Goal: Task Accomplishment & Management: Use online tool/utility

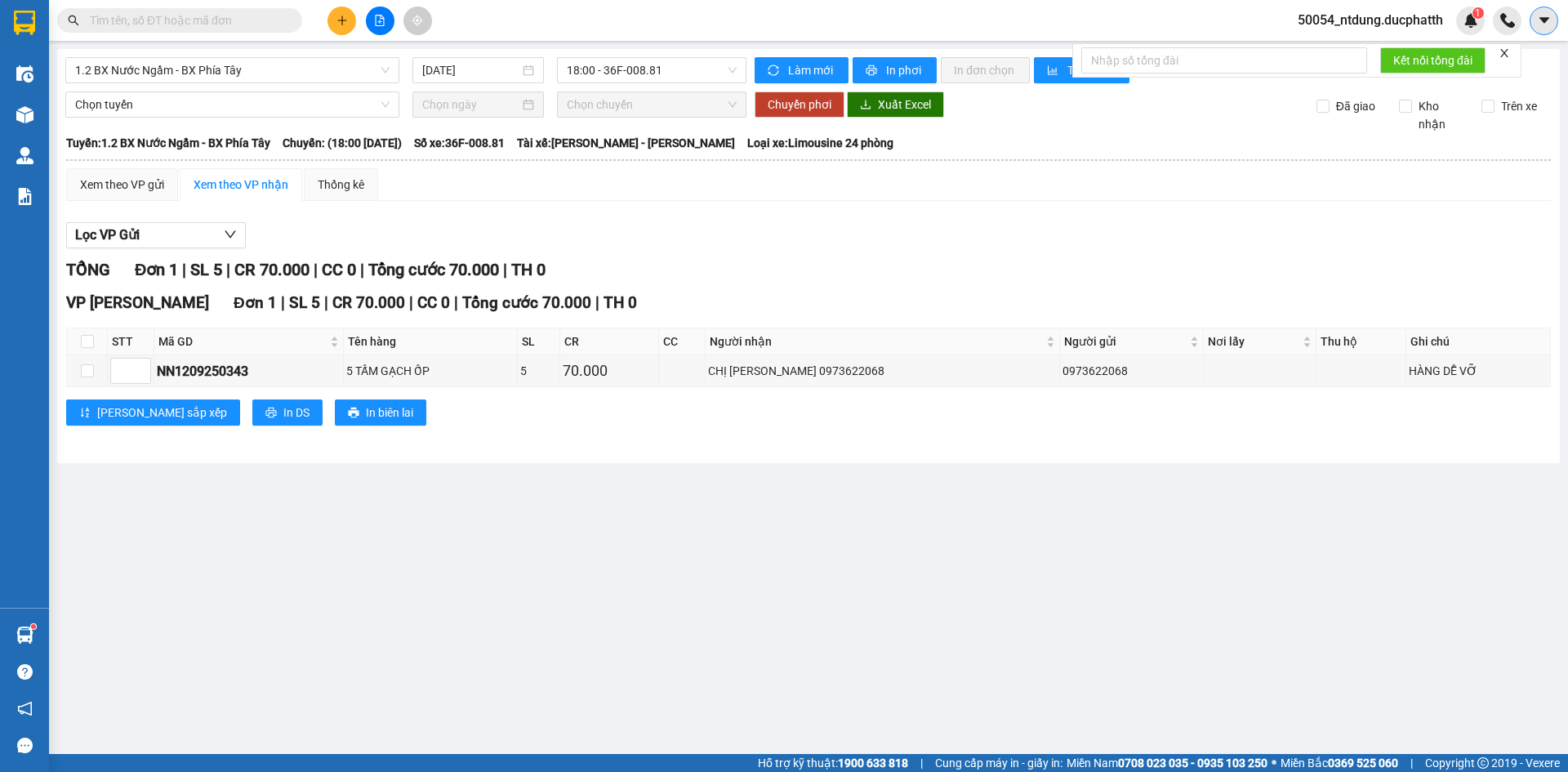
click at [1538, 29] on button at bounding box center [1544, 21] width 29 height 29
click at [1355, 219] on div "Lọc VP Gửi TỔNG Đơn 1 | SL 5 | CR 70.000 | CC 0 | Tổng cước 70.000 | TH 0 VP H…" at bounding box center [808, 330] width 1485 height 232
click at [1479, 27] on div "1" at bounding box center [1470, 21] width 29 height 29
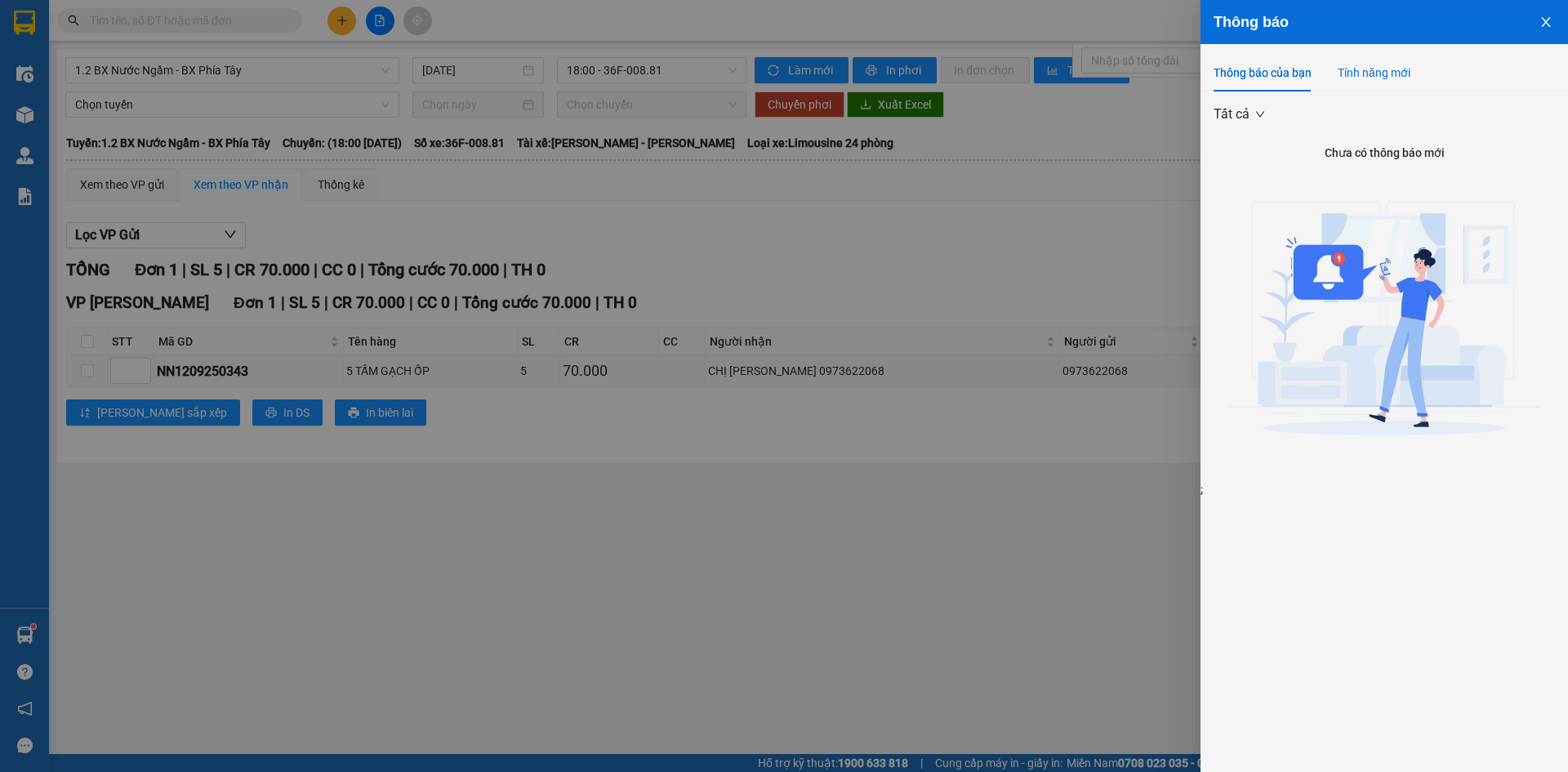
click at [1390, 71] on div "Tính năng mới" at bounding box center [1374, 73] width 73 height 18
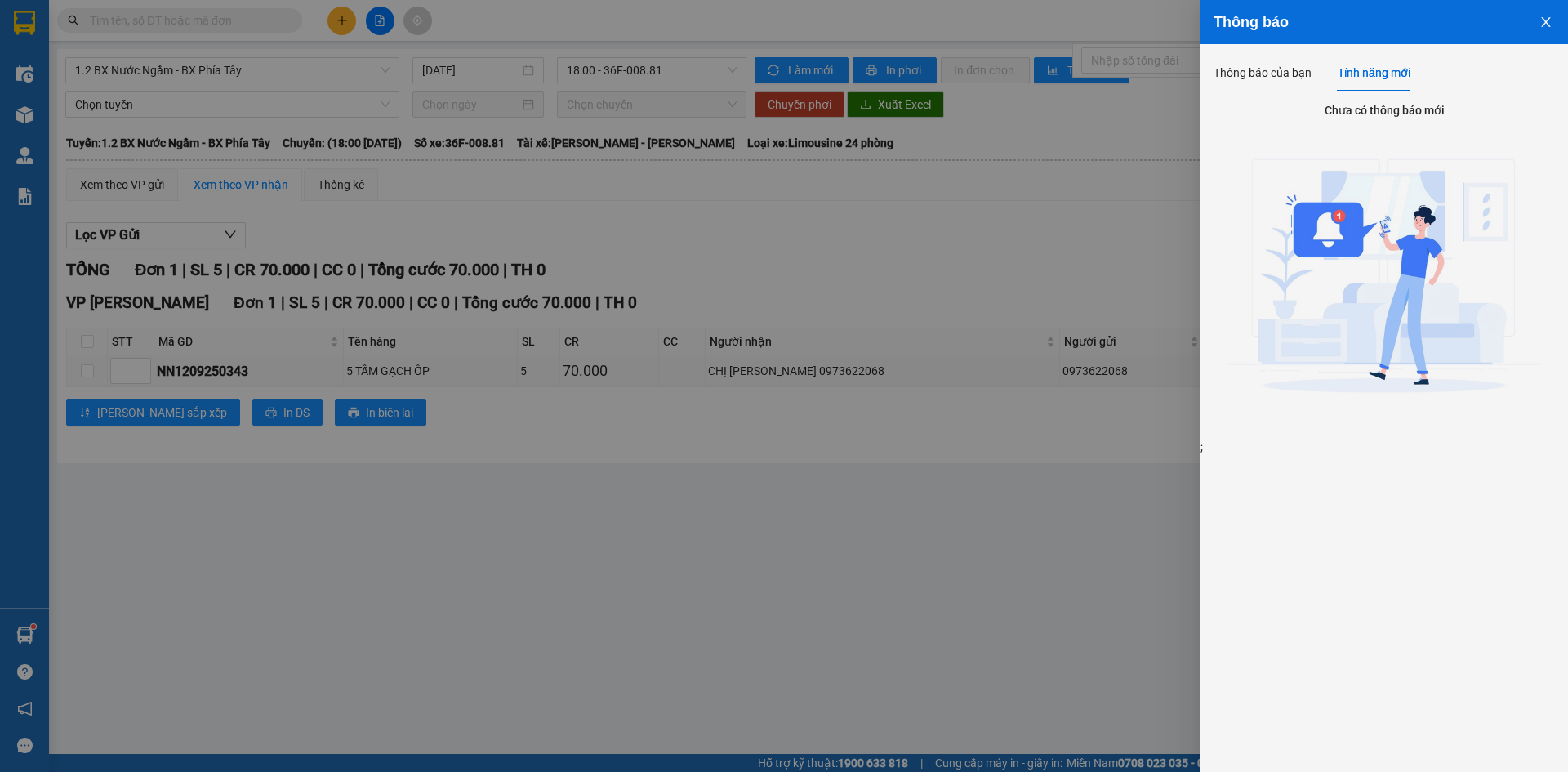
click at [1540, 29] on button "Close" at bounding box center [1546, 21] width 44 height 42
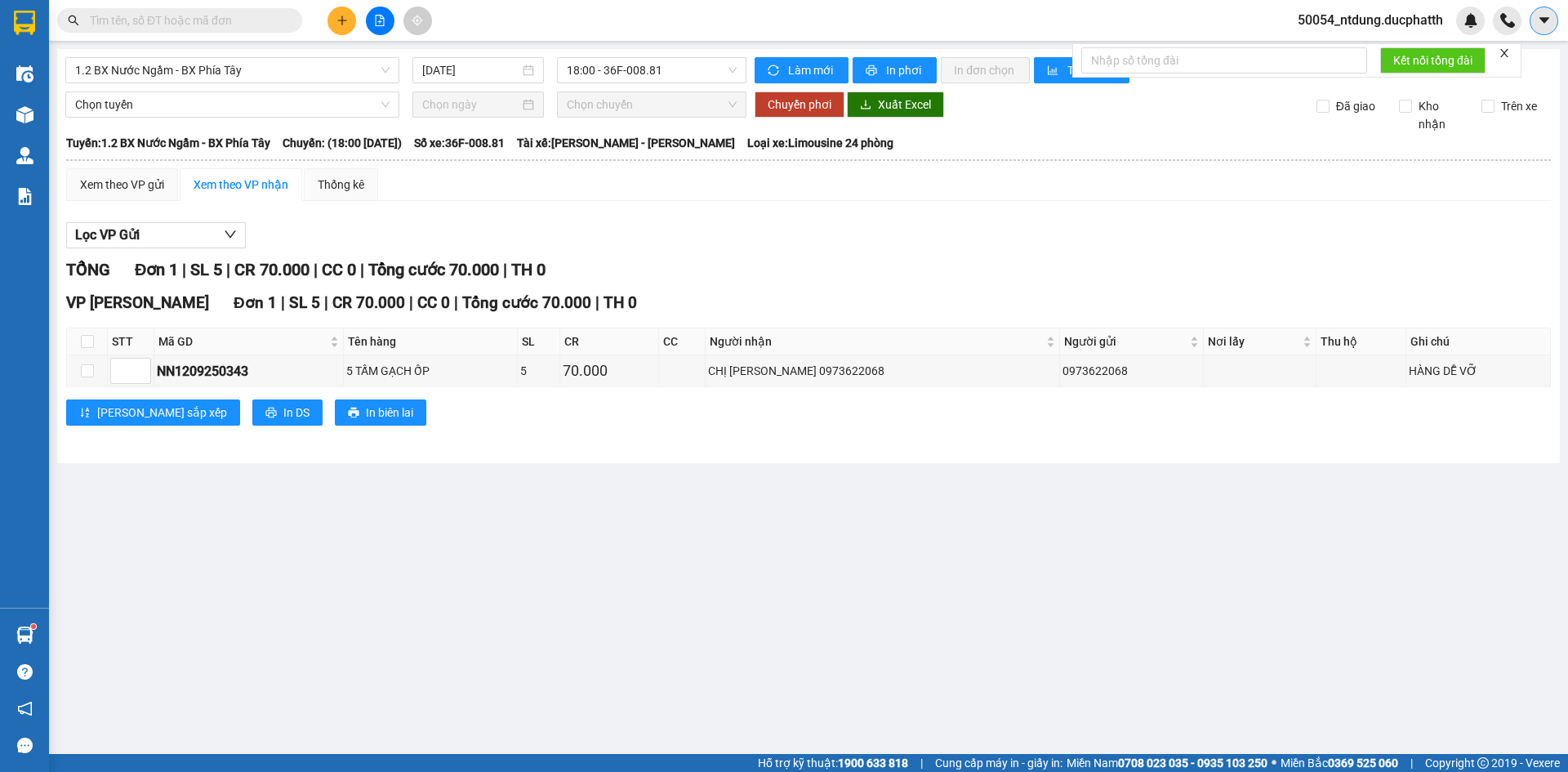
click at [1541, 30] on button at bounding box center [1544, 21] width 29 height 29
drag, startPoint x: 1402, startPoint y: 214, endPoint x: 1401, endPoint y: 205, distance: 9.0
click at [1401, 214] on div "Lọc VP Gửi TỔNG Đơn 1 | SL 5 | CR 70.000 | CC 0 | Tổng cước 70.000 | TH 0 VP H…" at bounding box center [808, 330] width 1485 height 232
click at [1345, 36] on div "Kết quả tìm kiếm ( 1 ) Bộ lọc Mã ĐH Trạng thái Món hàng Thu hộ Tổng cước Chưa c…" at bounding box center [784, 20] width 1568 height 41
click at [1345, 28] on span "50054_ntdung.ducphatth" at bounding box center [1371, 20] width 172 height 20
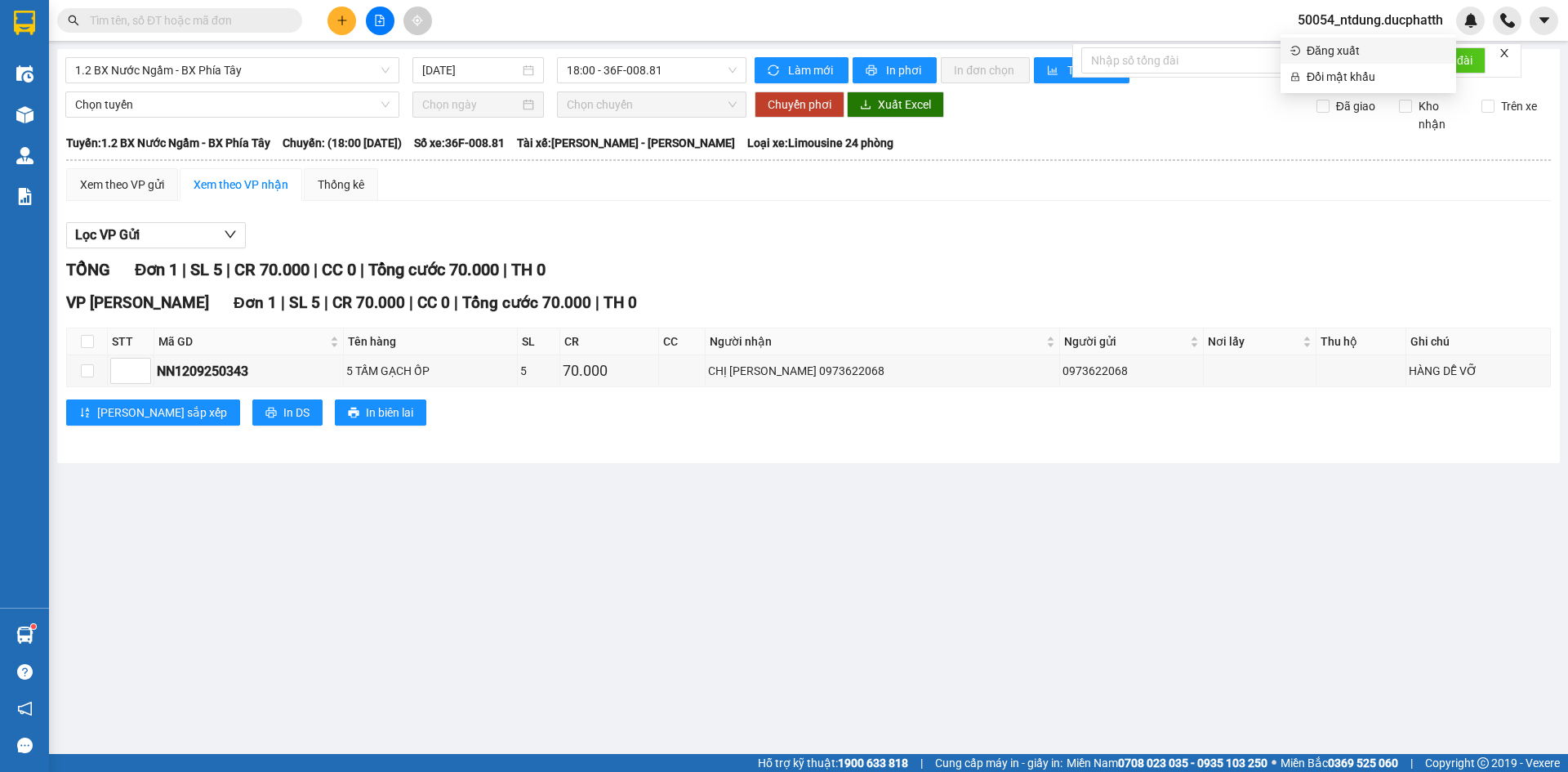
click at [1343, 42] on span "Đăng xuất" at bounding box center [1377, 51] width 140 height 18
